Goal: Task Accomplishment & Management: Manage account settings

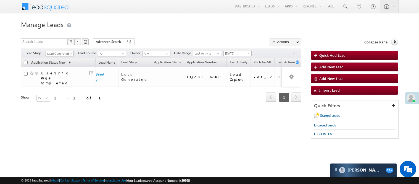
click at [60, 56] on span "Lead Generated" at bounding box center [59, 53] width 26 height 5
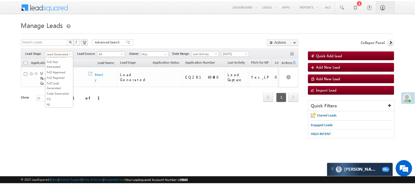
scroll to position [76, 0]
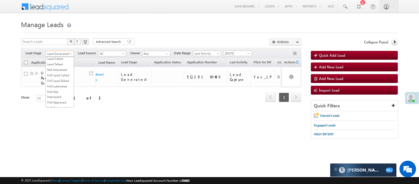
click at [55, 56] on link "Under Objection" at bounding box center [60, 53] width 28 height 5
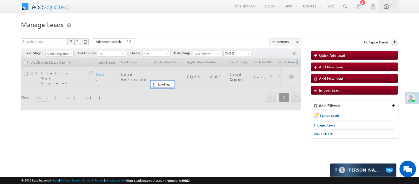
click at [228, 51] on span "[DATE]" at bounding box center [237, 53] width 26 height 5
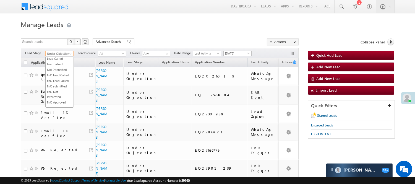
click at [62, 51] on link "Under Objection" at bounding box center [59, 54] width 28 height 6
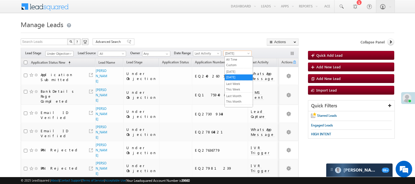
click at [235, 53] on span "[DATE]" at bounding box center [237, 53] width 26 height 5
click at [239, 71] on link "[DATE]" at bounding box center [239, 71] width 28 height 5
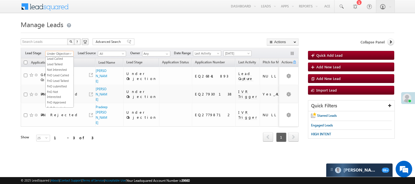
click at [66, 54] on span "Under Objection" at bounding box center [59, 53] width 26 height 5
click at [244, 51] on span "[DATE]" at bounding box center [237, 53] width 26 height 5
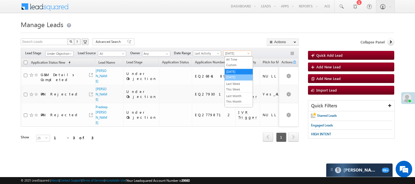
click at [241, 80] on link "[DATE]" at bounding box center [239, 77] width 28 height 5
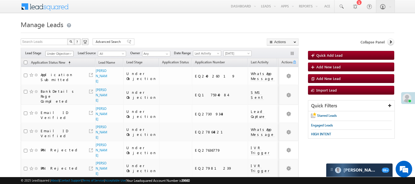
click at [65, 51] on span "Under Objection" at bounding box center [59, 53] width 26 height 5
click at [56, 75] on link "Lead Called" at bounding box center [60, 72] width 28 height 5
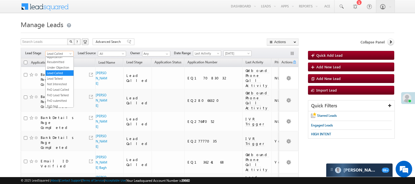
click at [50, 51] on span "Lead Called" at bounding box center [59, 53] width 26 height 5
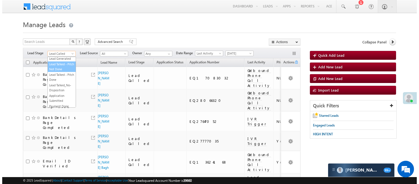
scroll to position [0, 0]
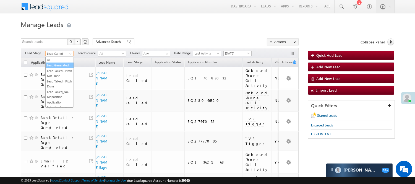
click at [64, 65] on link "Lead Generated" at bounding box center [60, 65] width 28 height 5
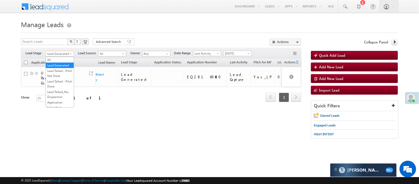
click at [57, 53] on span "Lead Generated" at bounding box center [59, 53] width 26 height 5
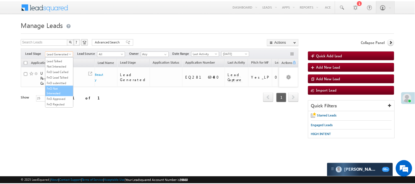
scroll to position [137, 0]
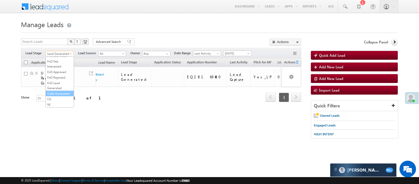
click at [56, 92] on link "Code Generated" at bounding box center [60, 93] width 28 height 5
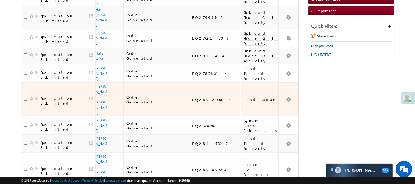
scroll to position [0, 0]
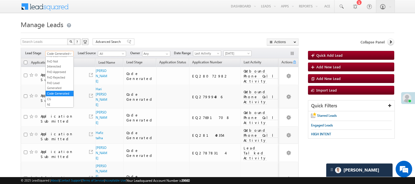
click at [59, 51] on link "Code Generated" at bounding box center [59, 54] width 28 height 6
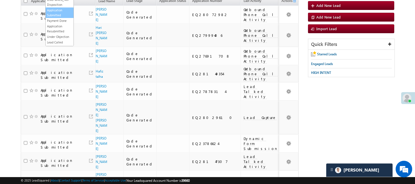
scroll to position [61, 0]
click at [56, 9] on link "Under Objection" at bounding box center [60, 6] width 28 height 5
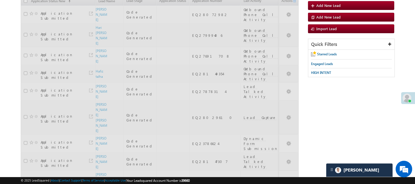
scroll to position [0, 0]
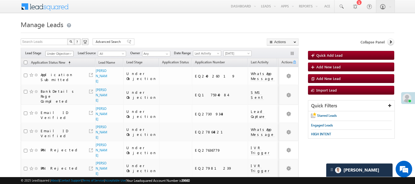
click at [68, 51] on link "Under Objection" at bounding box center [59, 54] width 28 height 6
click at [63, 67] on link "Lead Generated" at bounding box center [60, 65] width 28 height 5
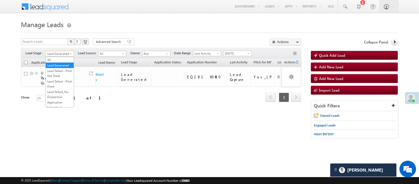
click at [63, 56] on span "Lead Generated" at bounding box center [59, 53] width 26 height 5
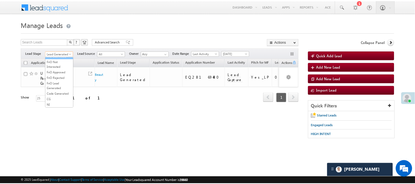
scroll to position [76, 0]
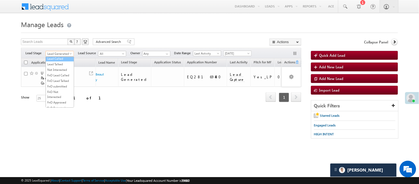
click at [51, 61] on link "Lead Called" at bounding box center [60, 58] width 28 height 5
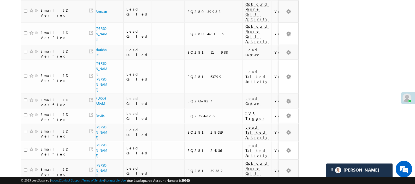
scroll to position [368, 0]
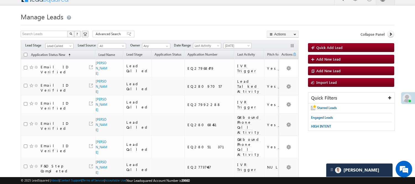
scroll to position [0, 0]
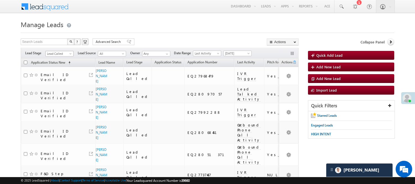
click at [63, 54] on span "Lead Called" at bounding box center [59, 53] width 26 height 5
click at [60, 67] on link "Lead Talked" at bounding box center [60, 64] width 28 height 5
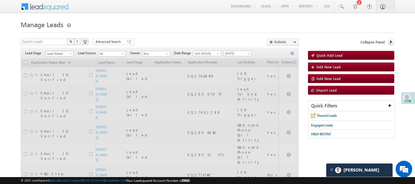
click at [62, 54] on span "Lead Talked" at bounding box center [59, 53] width 26 height 5
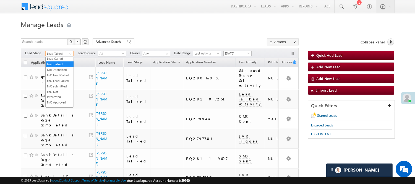
click at [59, 56] on link "Under Objection" at bounding box center [60, 53] width 28 height 5
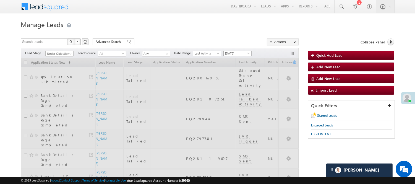
click at [242, 52] on span "[DATE]" at bounding box center [237, 53] width 26 height 5
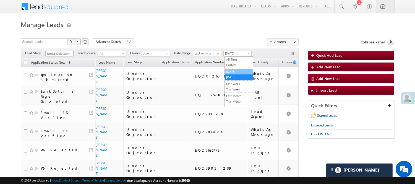
click at [241, 69] on link "[DATE]" at bounding box center [239, 71] width 28 height 5
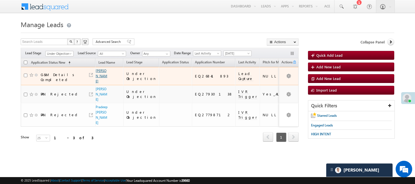
click at [101, 79] on link "Arvind dada kale" at bounding box center [102, 76] width 12 height 15
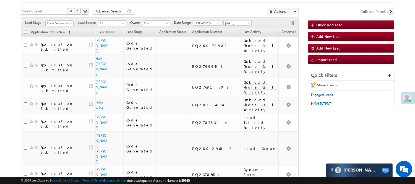
click at [65, 23] on span "Code Generated" at bounding box center [59, 23] width 26 height 5
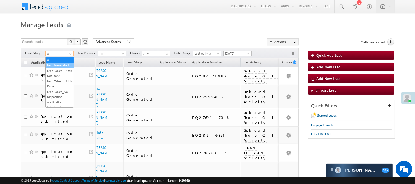
click at [62, 68] on link "Lead Generated" at bounding box center [60, 65] width 28 height 5
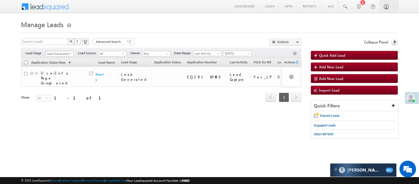
click at [59, 52] on span "Lead Generated" at bounding box center [59, 53] width 26 height 5
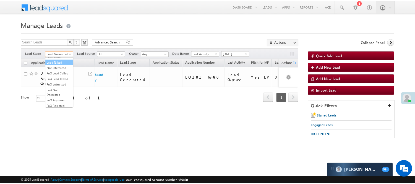
scroll to position [76, 0]
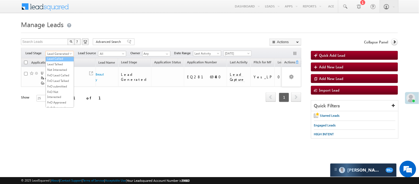
click at [61, 61] on link "Lead Called" at bounding box center [60, 58] width 28 height 5
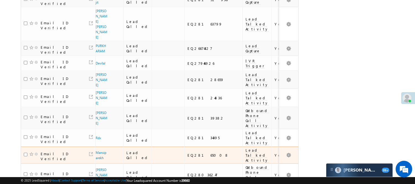
scroll to position [368, 0]
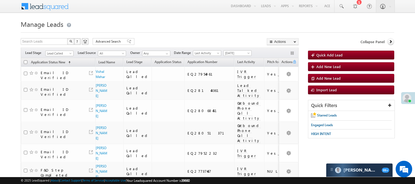
scroll to position [0, 0]
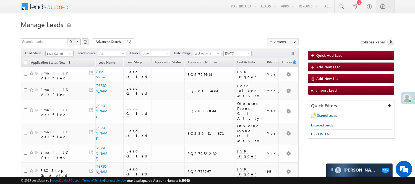
click at [62, 51] on span "Lead Called" at bounding box center [59, 53] width 28 height 5
click at [63, 53] on span "Lead Called" at bounding box center [59, 53] width 26 height 5
click at [61, 67] on link "Lead Talked" at bounding box center [60, 64] width 28 height 5
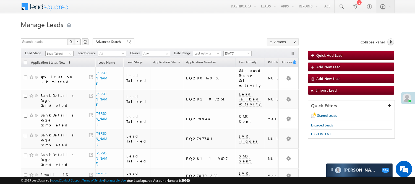
click at [59, 55] on span "Lead Talked" at bounding box center [59, 53] width 26 height 5
click at [65, 68] on link "Lead Generated" at bounding box center [60, 65] width 28 height 5
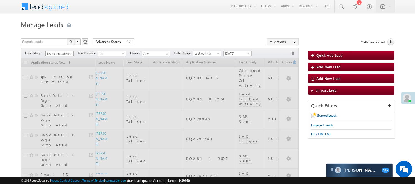
click at [63, 53] on span "Lead Generated" at bounding box center [59, 53] width 26 height 5
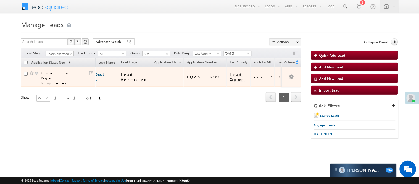
click at [99, 72] on link "Beauty" at bounding box center [100, 76] width 8 height 9
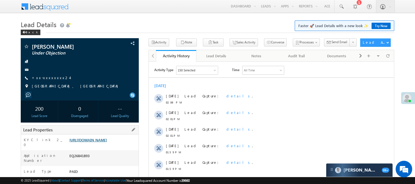
click at [107, 141] on link "https://angelbroking1-pk3em7sa.customui-test.leadsquared.com?leadId=497fb8bb-dc…" at bounding box center [88, 139] width 38 height 5
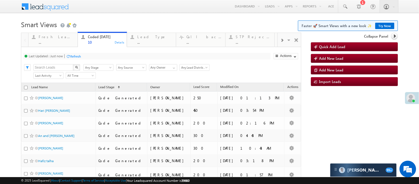
click at [168, 22] on h1 "Smart Views Getting Started Faster 🚀 Smart Views with a new look ✨ Try Now" at bounding box center [209, 24] width 377 height 11
click at [170, 23] on h1 "Smart Views Getting Started Faster 🚀 Smart Views with a new look ✨ Try Now" at bounding box center [209, 24] width 377 height 11
